Goal: Information Seeking & Learning: Check status

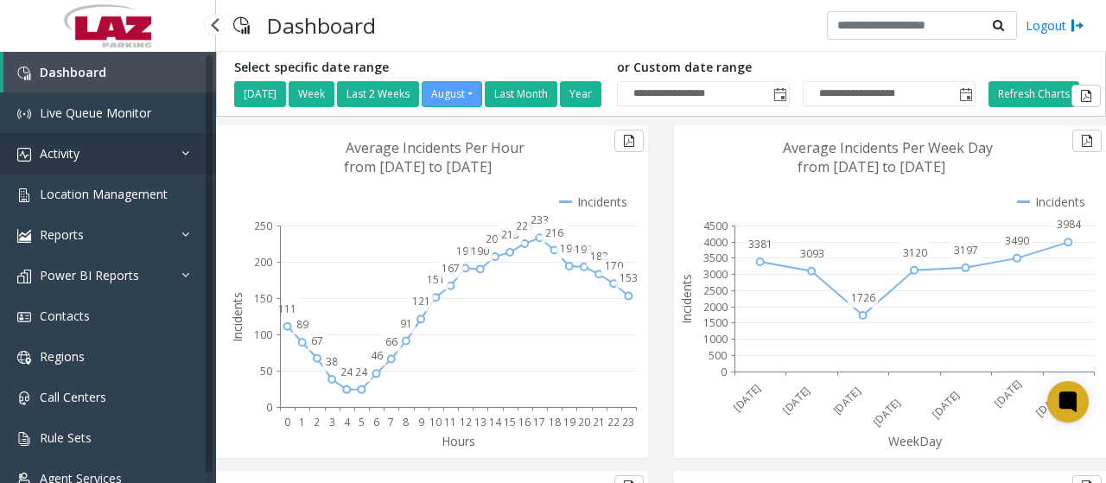
click at [183, 149] on icon at bounding box center [189, 153] width 17 height 12
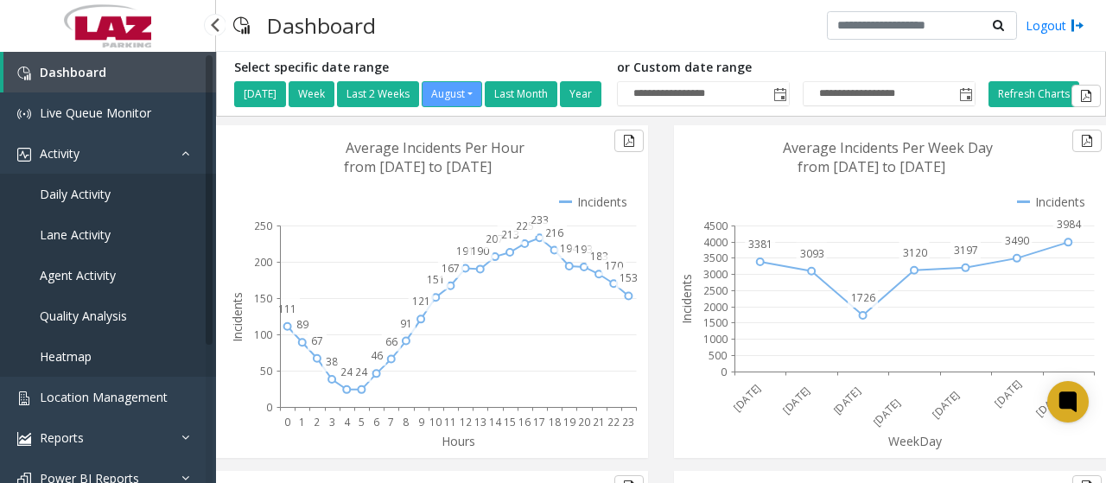
click at [95, 271] on span "Agent Activity" at bounding box center [78, 275] width 76 height 16
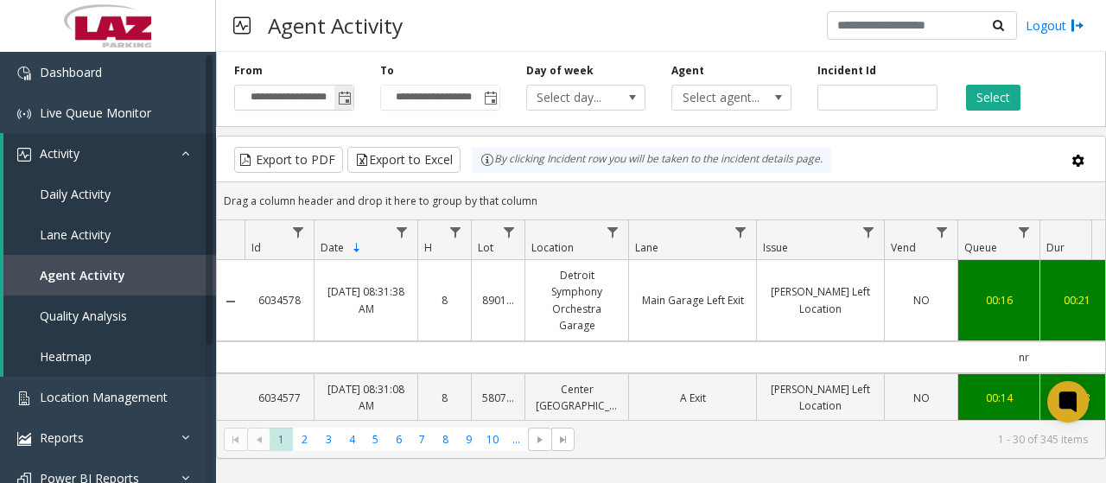
click at [342, 96] on span "Toggle popup" at bounding box center [345, 99] width 14 height 14
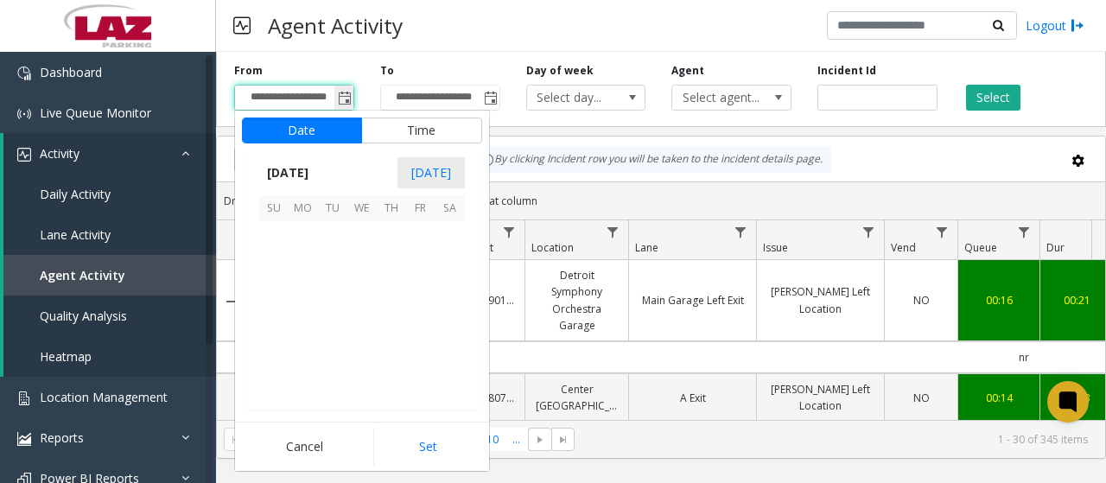
scroll to position [309872, 0]
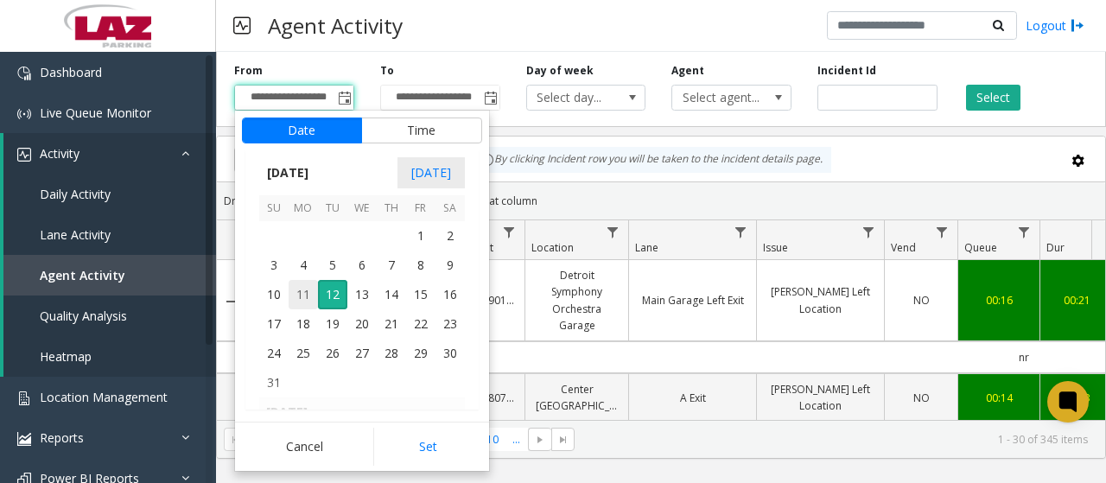
click at [308, 291] on span "11" at bounding box center [303, 294] width 29 height 29
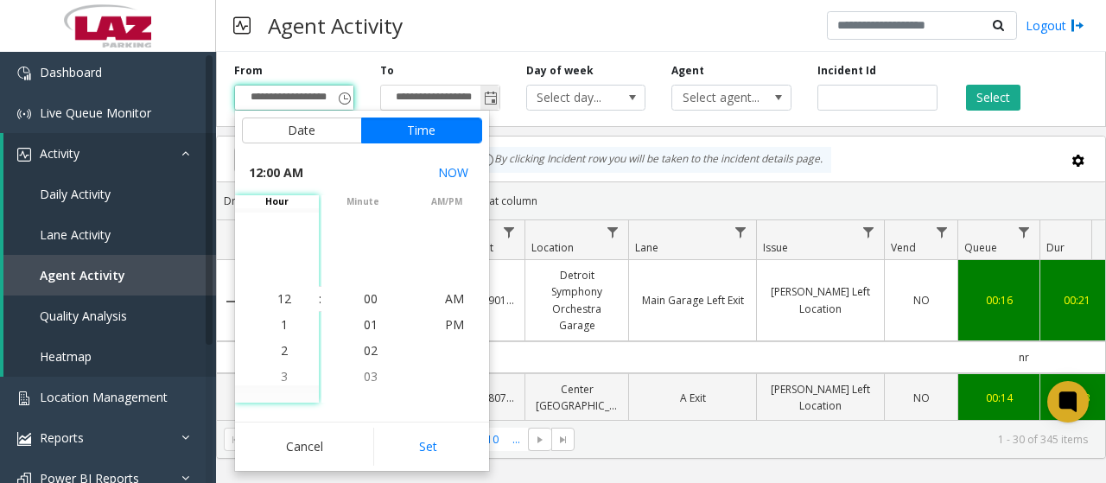
click at [497, 99] on span "Toggle popup" at bounding box center [491, 99] width 14 height 14
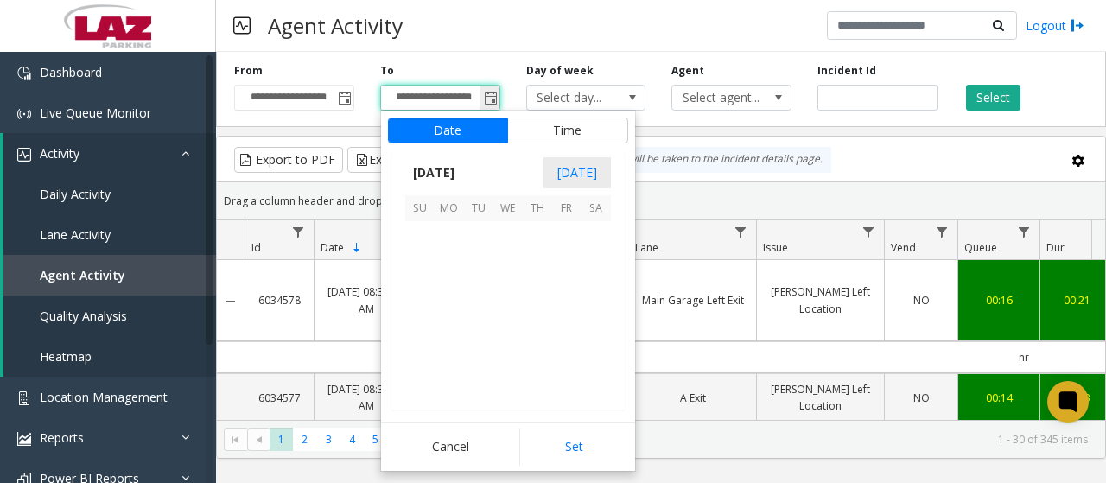
scroll to position [26, 0]
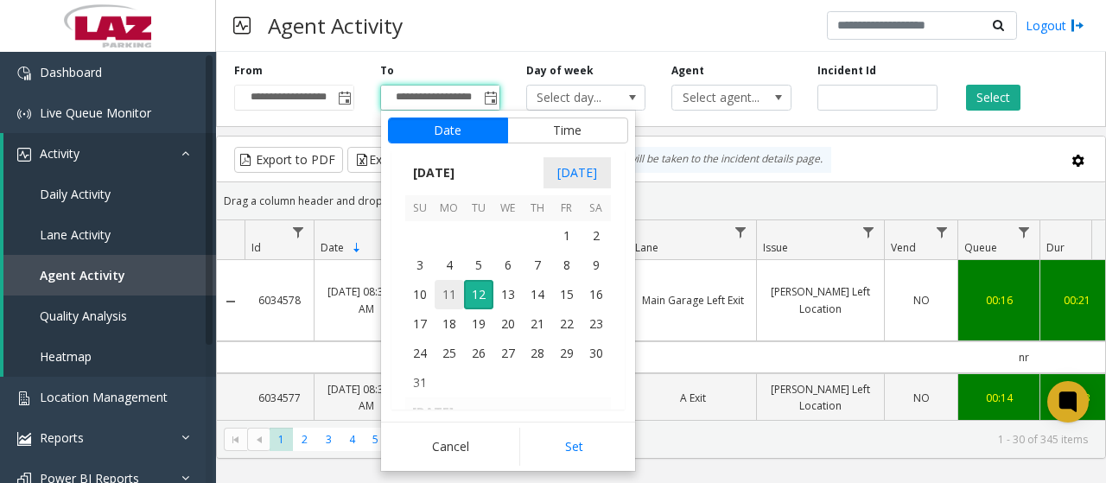
click at [446, 291] on span "11" at bounding box center [449, 294] width 29 height 29
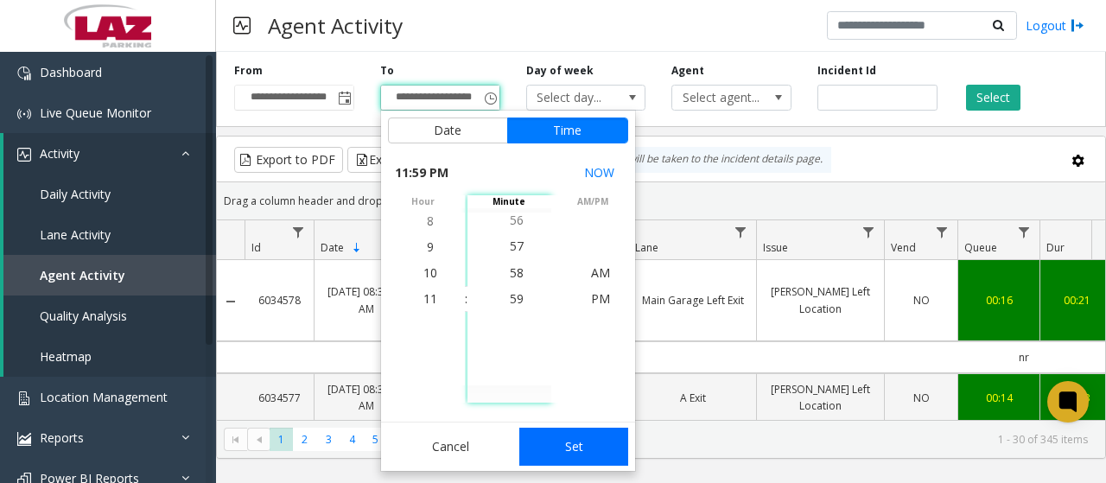
click at [560, 453] on button "Set" at bounding box center [573, 447] width 109 height 38
type input "**********"
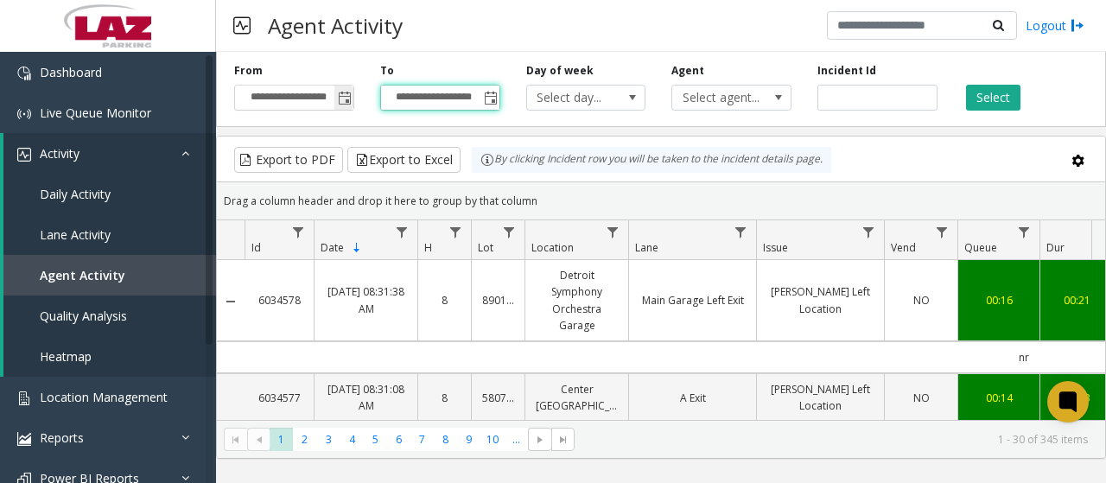
click at [344, 101] on span "Toggle popup" at bounding box center [345, 99] width 14 height 14
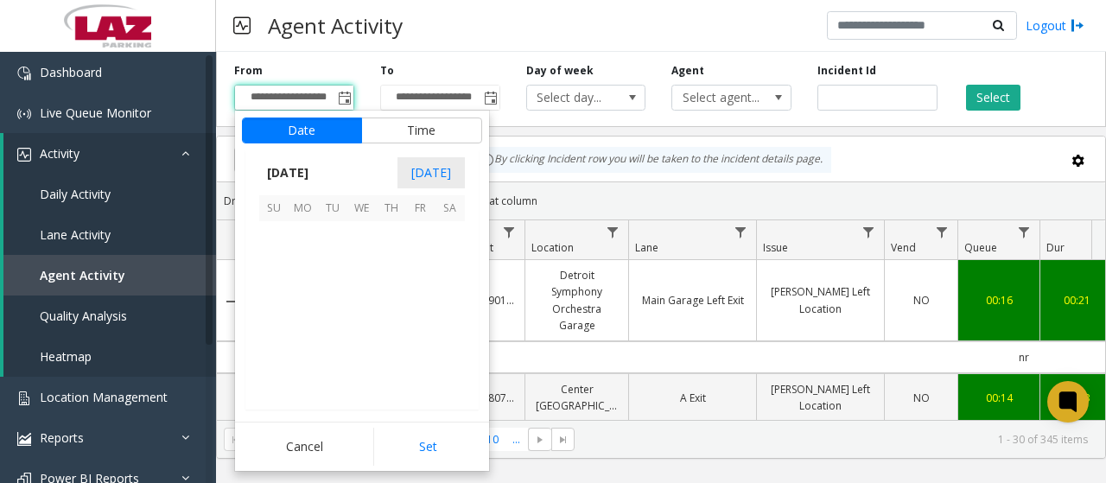
scroll to position [309872, 0]
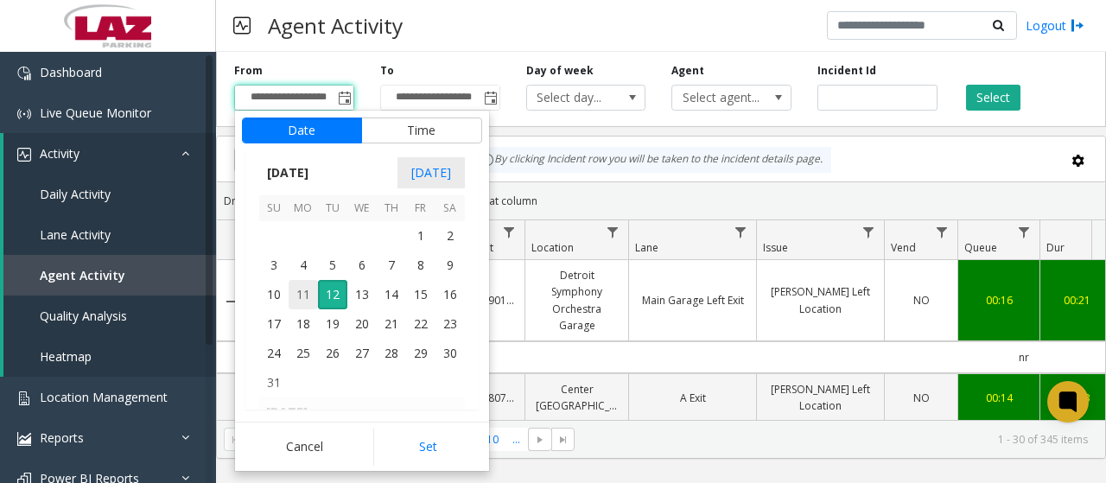
click at [309, 295] on span "11" at bounding box center [303, 294] width 29 height 29
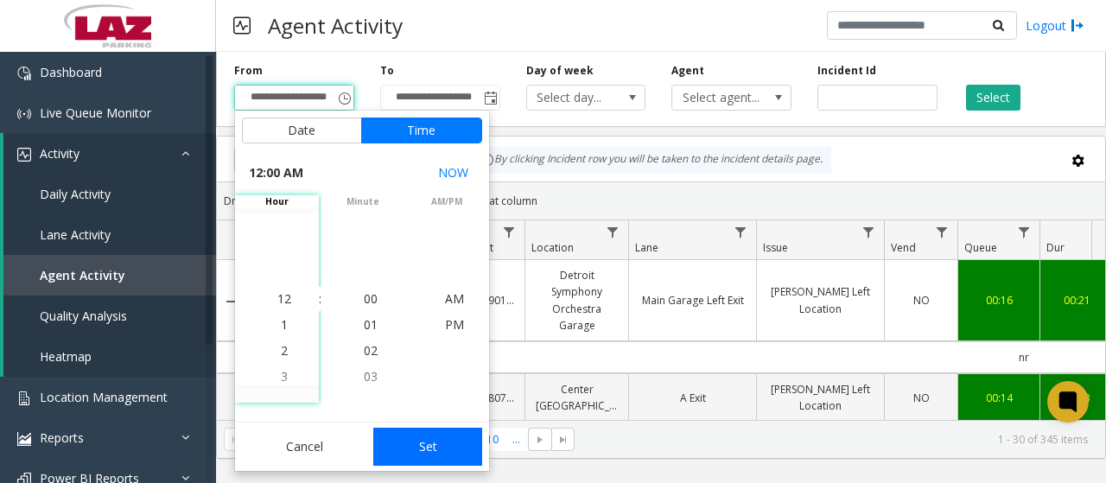
click at [446, 447] on button "Set" at bounding box center [427, 447] width 109 height 38
type input "**********"
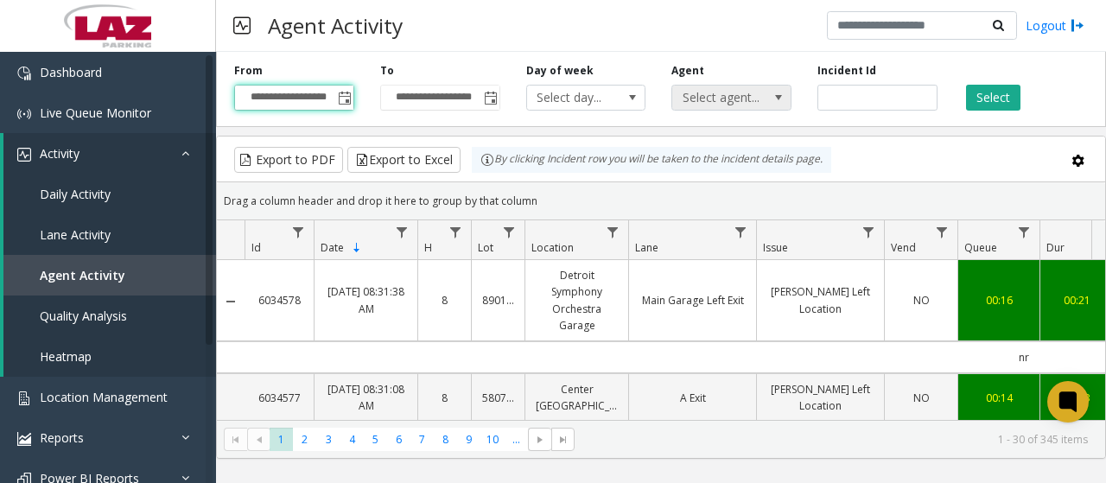
click at [770, 101] on span at bounding box center [778, 98] width 24 height 24
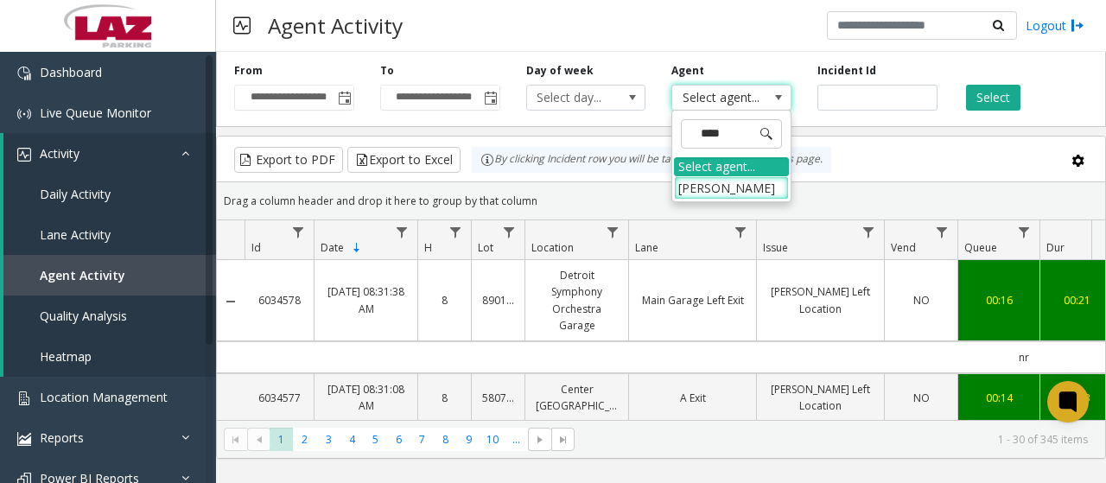
type input "*****"
click at [766, 186] on li "[PERSON_NAME]" at bounding box center [731, 187] width 115 height 23
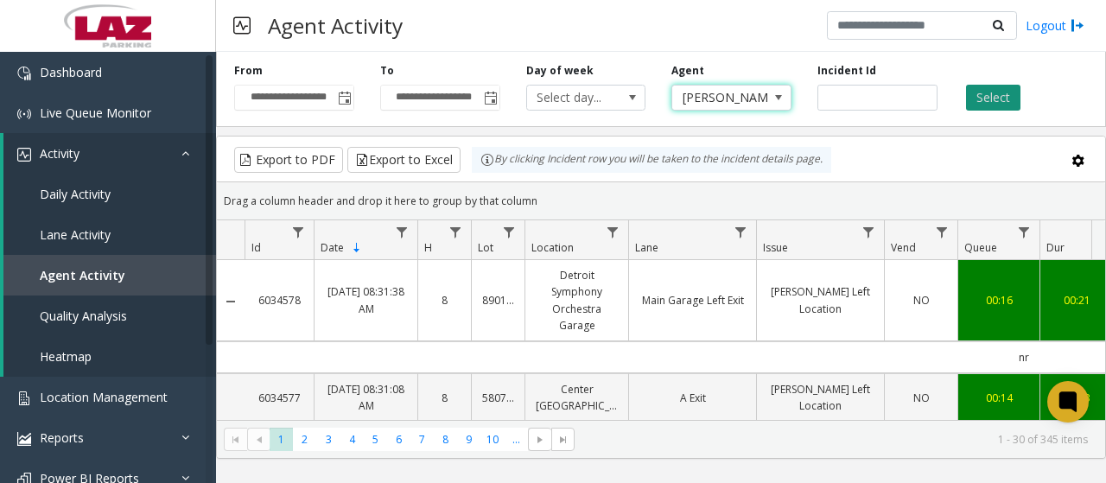
click at [1018, 99] on button "Select" at bounding box center [993, 98] width 54 height 26
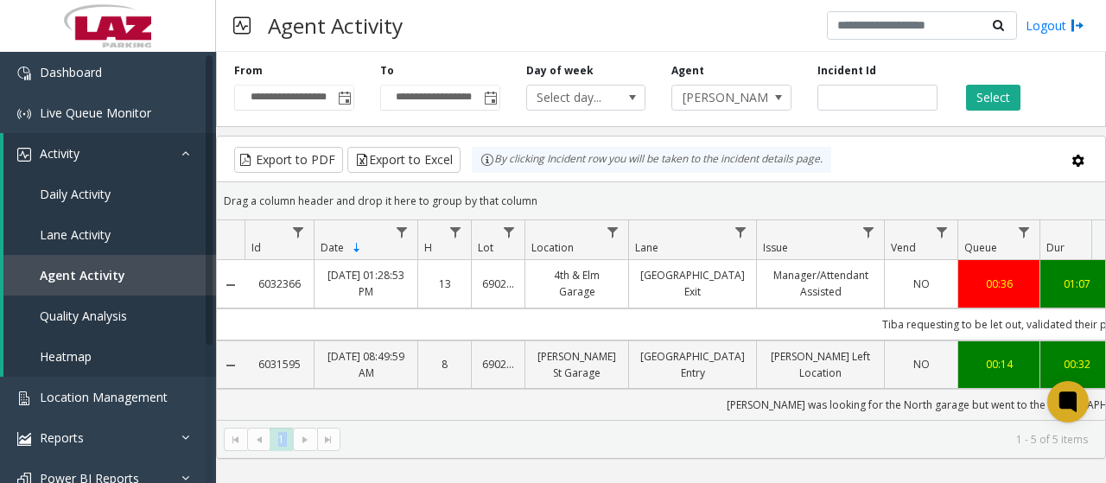
drag, startPoint x: 834, startPoint y: 419, endPoint x: 934, endPoint y: 428, distance: 100.6
click at [934, 428] on kendo-grid "Export to PDF Export to Excel By clicking Incident row you will be taken to the…" at bounding box center [661, 297] width 890 height 323
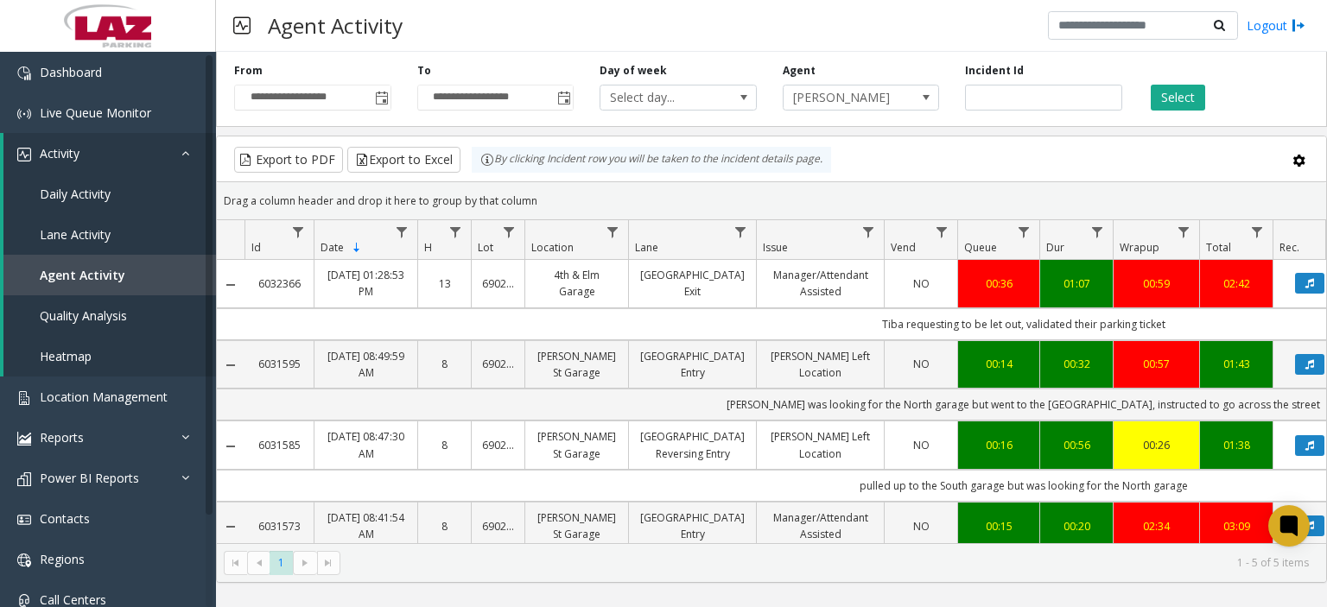
click at [1105, 148] on div "Export to PDF Export to Excel By clicking Incident row you will be taken to the…" at bounding box center [772, 160] width 1080 height 26
click at [1105, 283] on button "Data table" at bounding box center [1309, 283] width 29 height 21
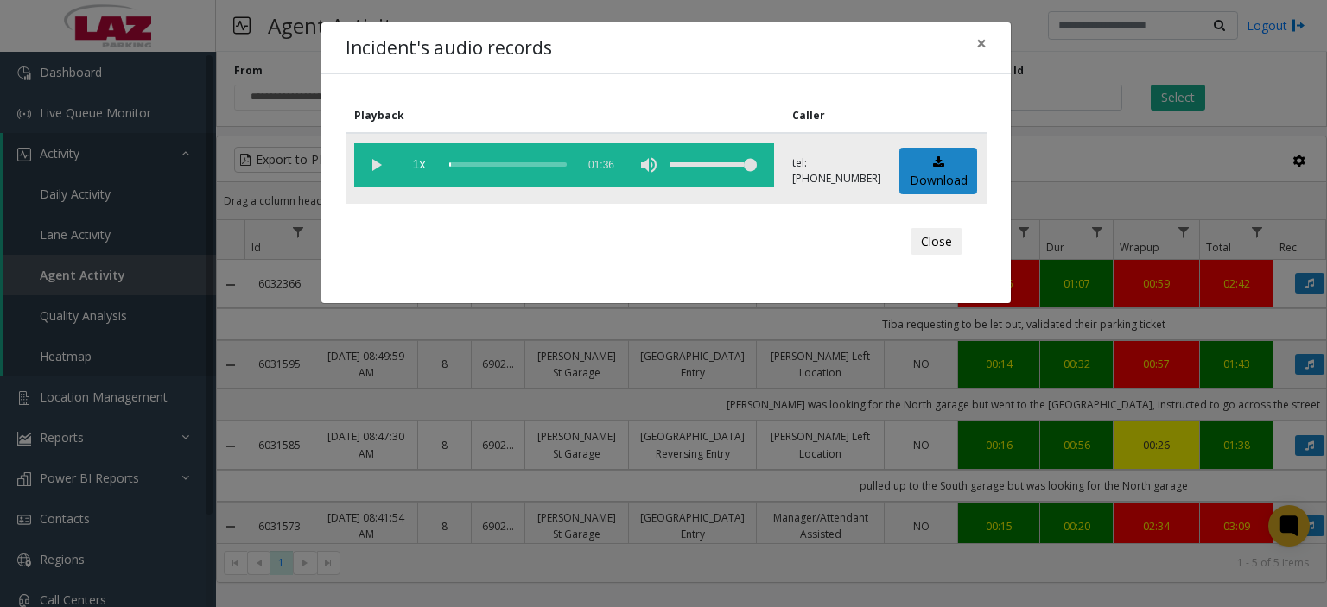
click at [376, 162] on vg-play-pause at bounding box center [375, 164] width 43 height 43
click at [702, 251] on div "Close" at bounding box center [666, 242] width 617 height 52
click at [485, 167] on div "scrub bar" at bounding box center [507, 164] width 117 height 43
click at [505, 165] on div "scrub bar" at bounding box center [507, 164] width 117 height 43
drag, startPoint x: 506, startPoint y: 162, endPoint x: 491, endPoint y: 168, distance: 16.7
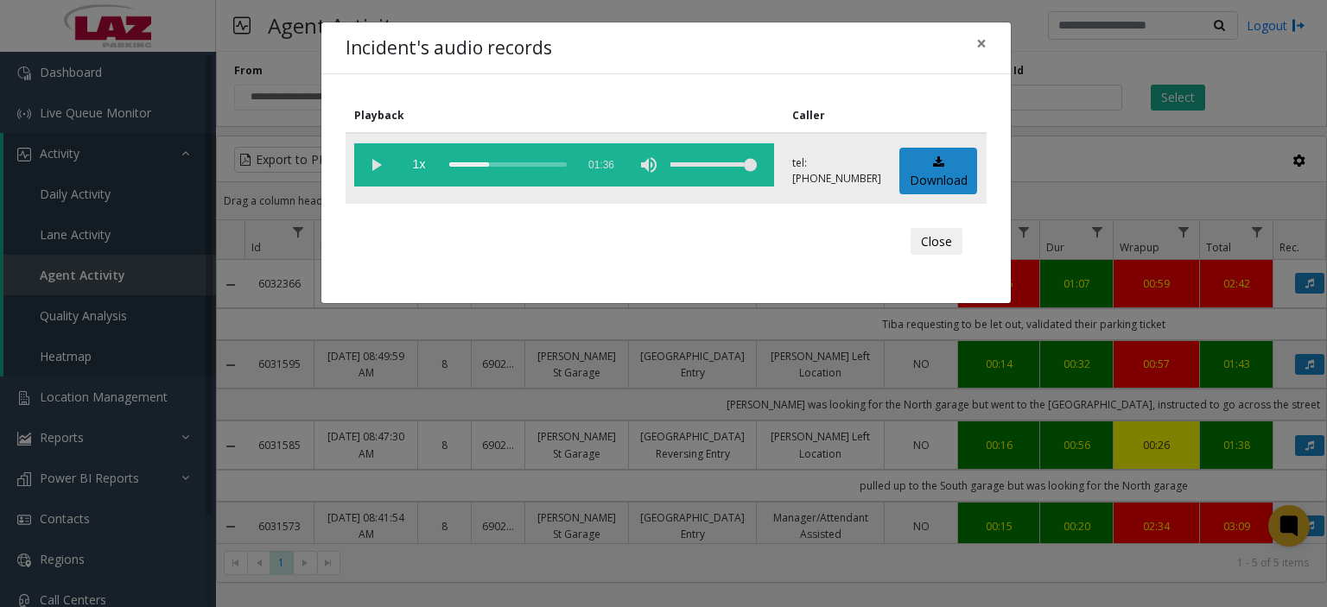
click at [491, 168] on div "scrub bar" at bounding box center [507, 164] width 117 height 43
drag, startPoint x: 983, startPoint y: 42, endPoint x: 922, endPoint y: 48, distance: 61.6
click at [922, 48] on div "Incident's audio records ×" at bounding box center [665, 48] width 689 height 53
click at [976, 36] on span "×" at bounding box center [981, 43] width 10 height 24
